Goal: Browse casually

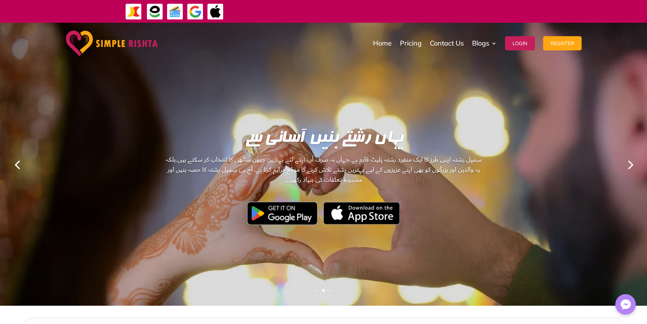
drag, startPoint x: 628, startPoint y: 164, endPoint x: 628, endPoint y: 171, distance: 6.7
click at [628, 164] on link "Next" at bounding box center [630, 164] width 18 height 18
